Goal: Information Seeking & Learning: Understand process/instructions

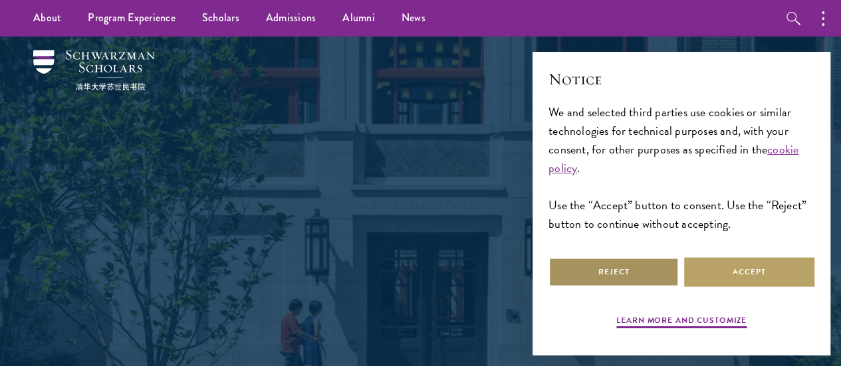
click at [637, 273] on button "Reject" at bounding box center [613, 272] width 130 height 30
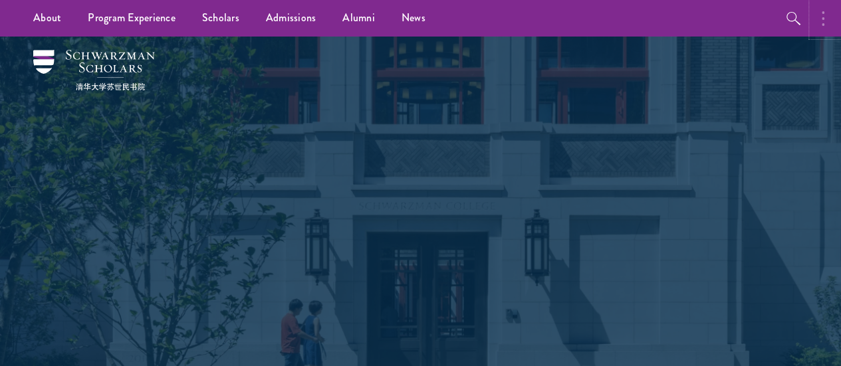
click at [839, 23] on button "button" at bounding box center [825, 18] width 29 height 37
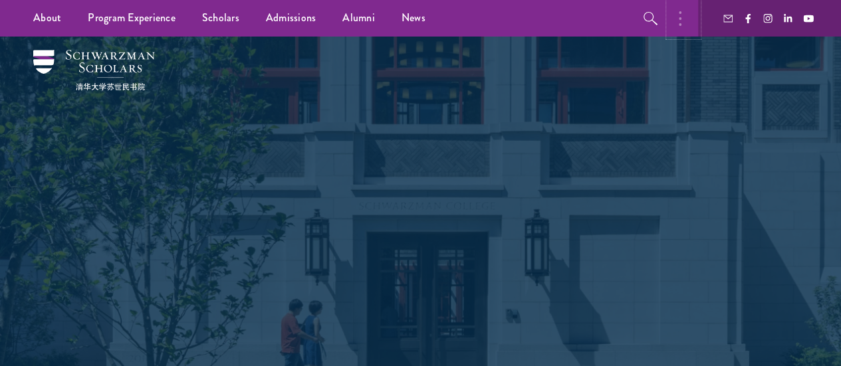
click at [672, 13] on button "button" at bounding box center [682, 18] width 29 height 37
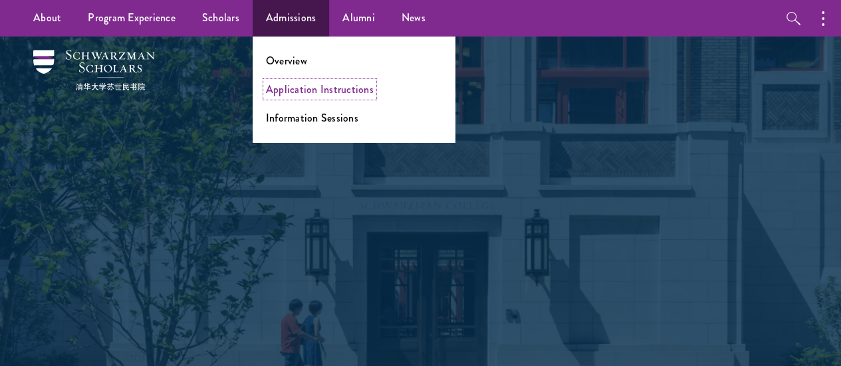
click at [323, 90] on link "Application Instructions" at bounding box center [320, 89] width 108 height 15
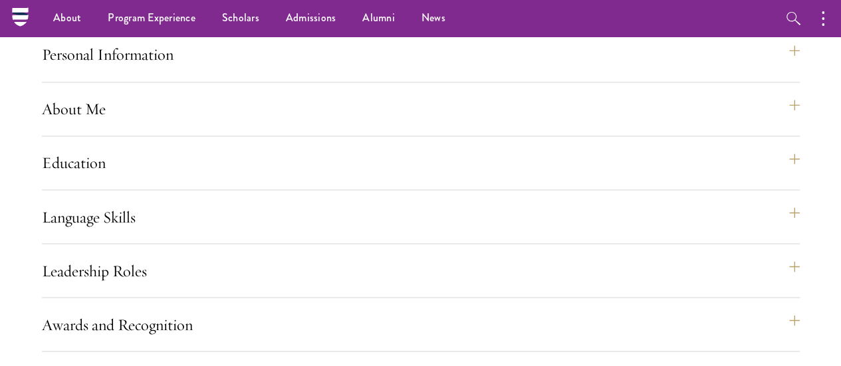
scroll to position [1037, 0]
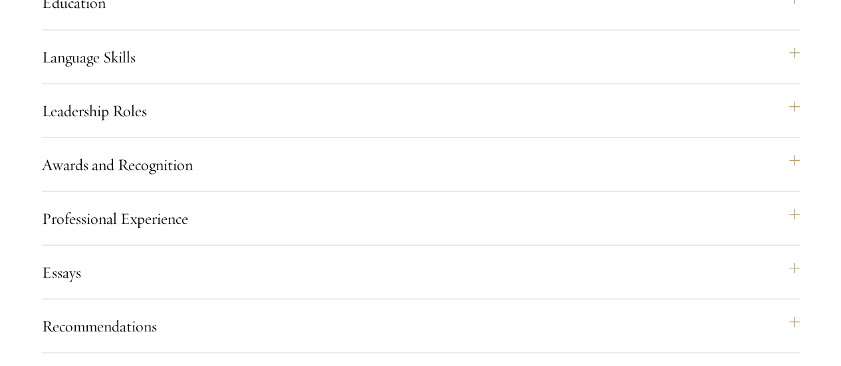
scroll to position [1199, 0]
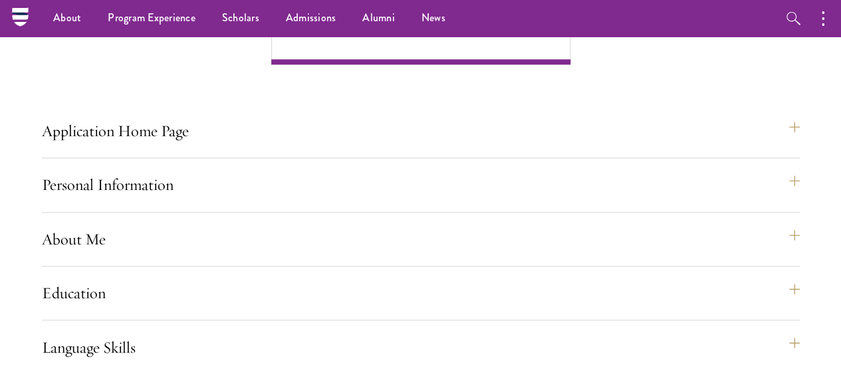
scroll to position [904, 0]
